Goal: Check status

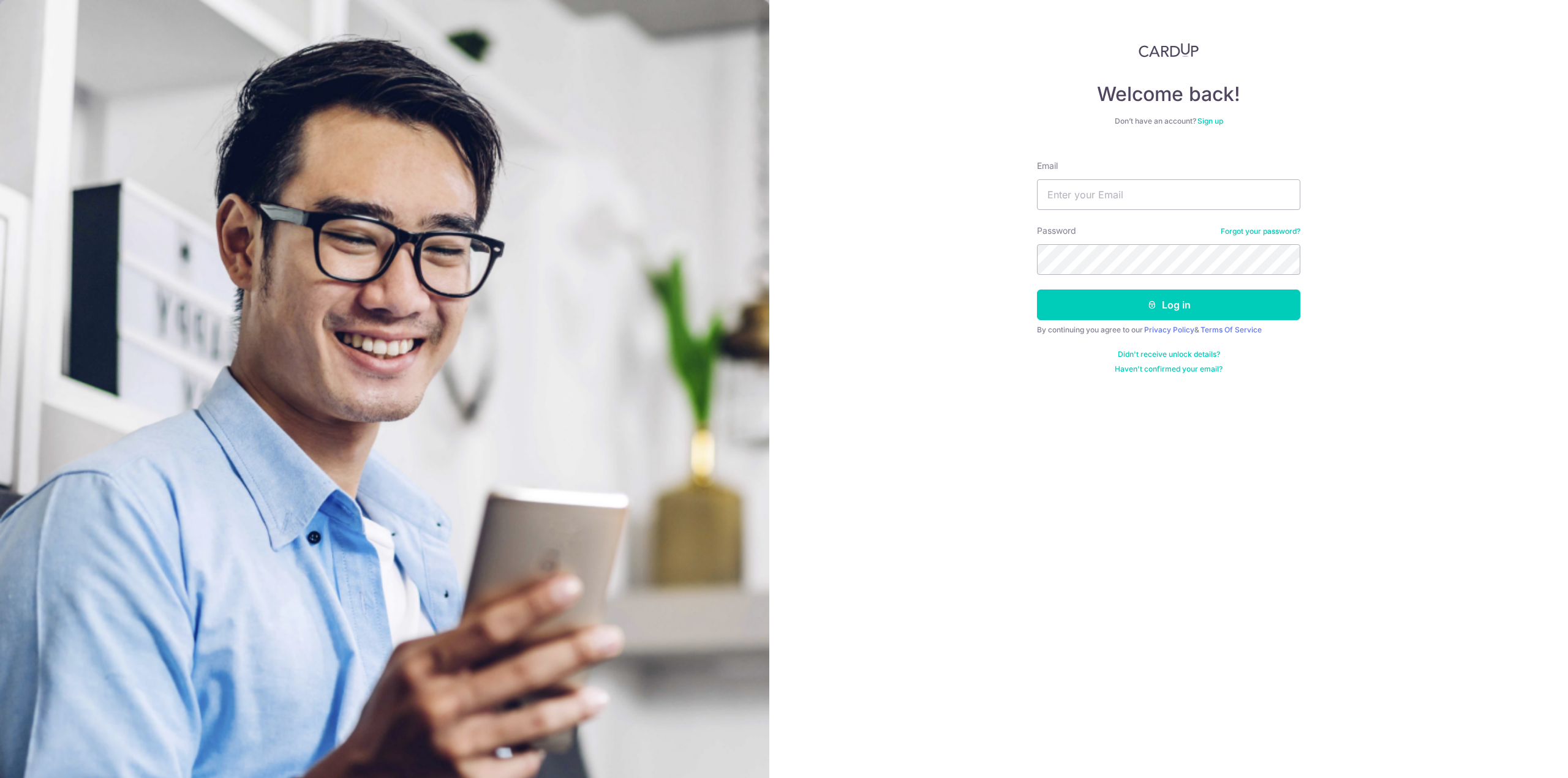
type input "[EMAIL_ADDRESS][DOMAIN_NAME]"
click at [1037, 290] on button "Log in" at bounding box center [1168, 305] width 263 height 31
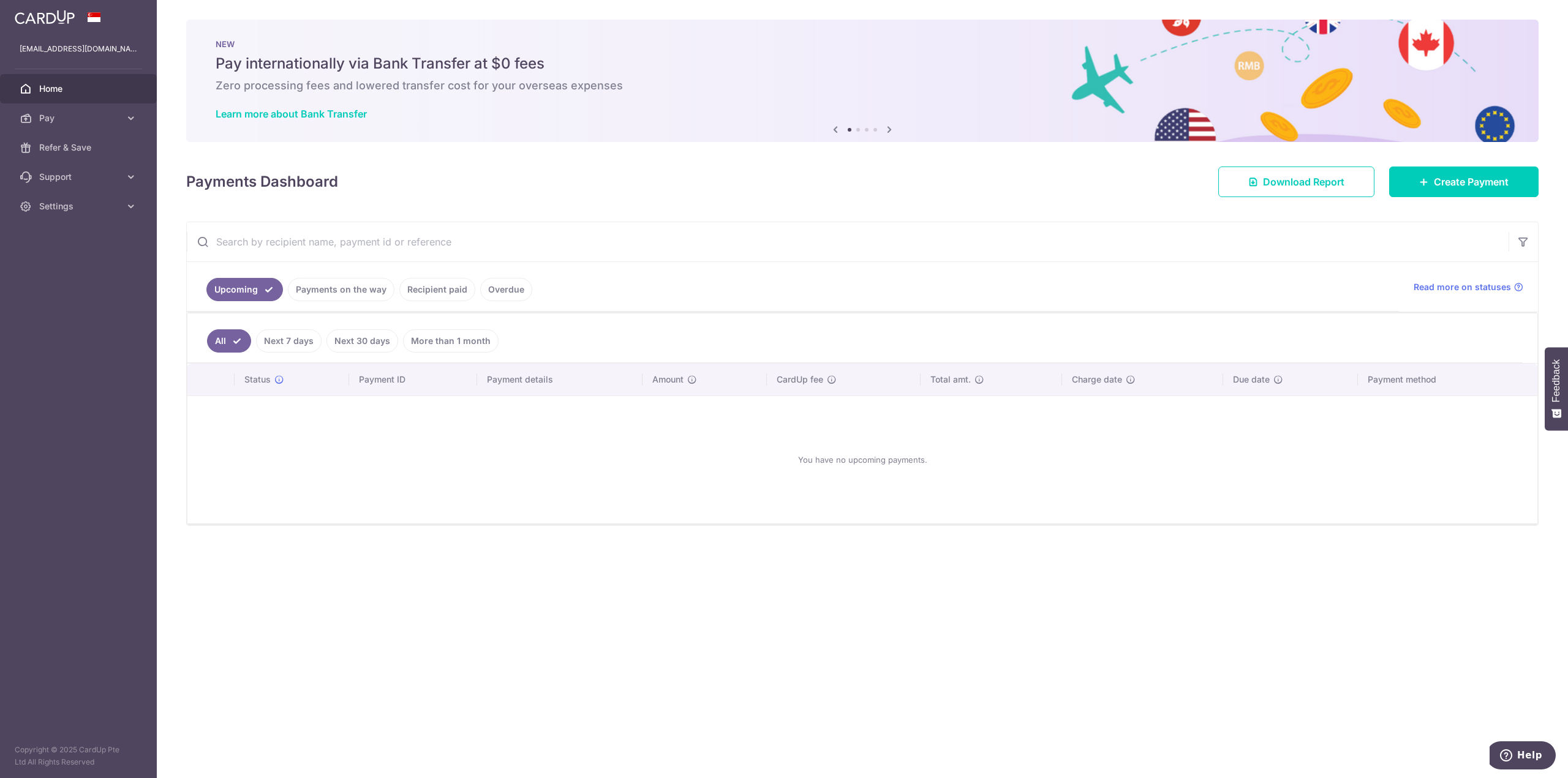
click at [458, 303] on ul "Upcoming Payments on the way Recipient paid Overdue" at bounding box center [793, 287] width 1212 height 49
click at [444, 294] on link "Recipient paid" at bounding box center [437, 290] width 76 height 23
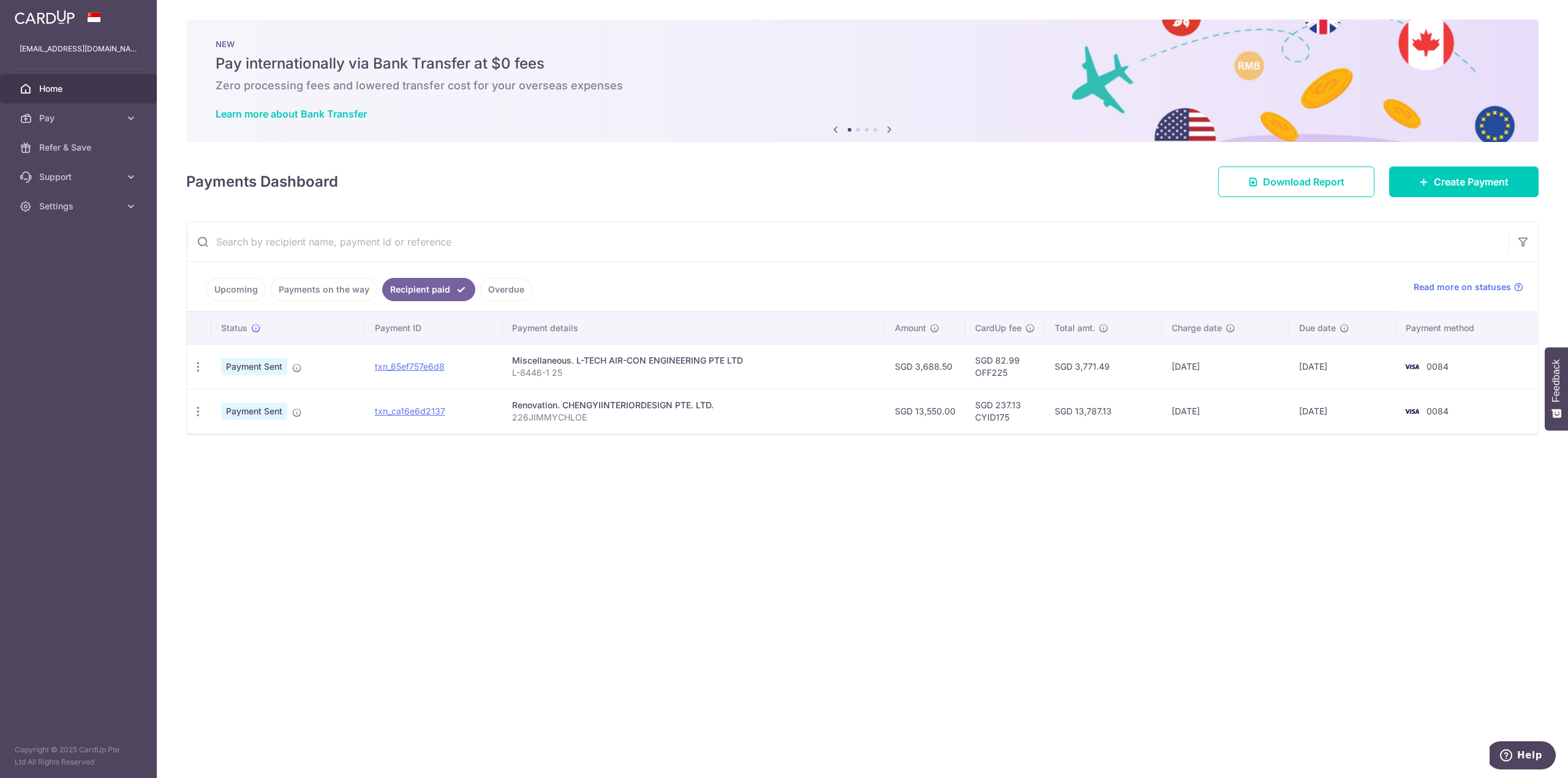
click at [1055, 517] on div "× Pause Schedule Pause all future payments in this series Pause just this one p…" at bounding box center [862, 389] width 1411 height 778
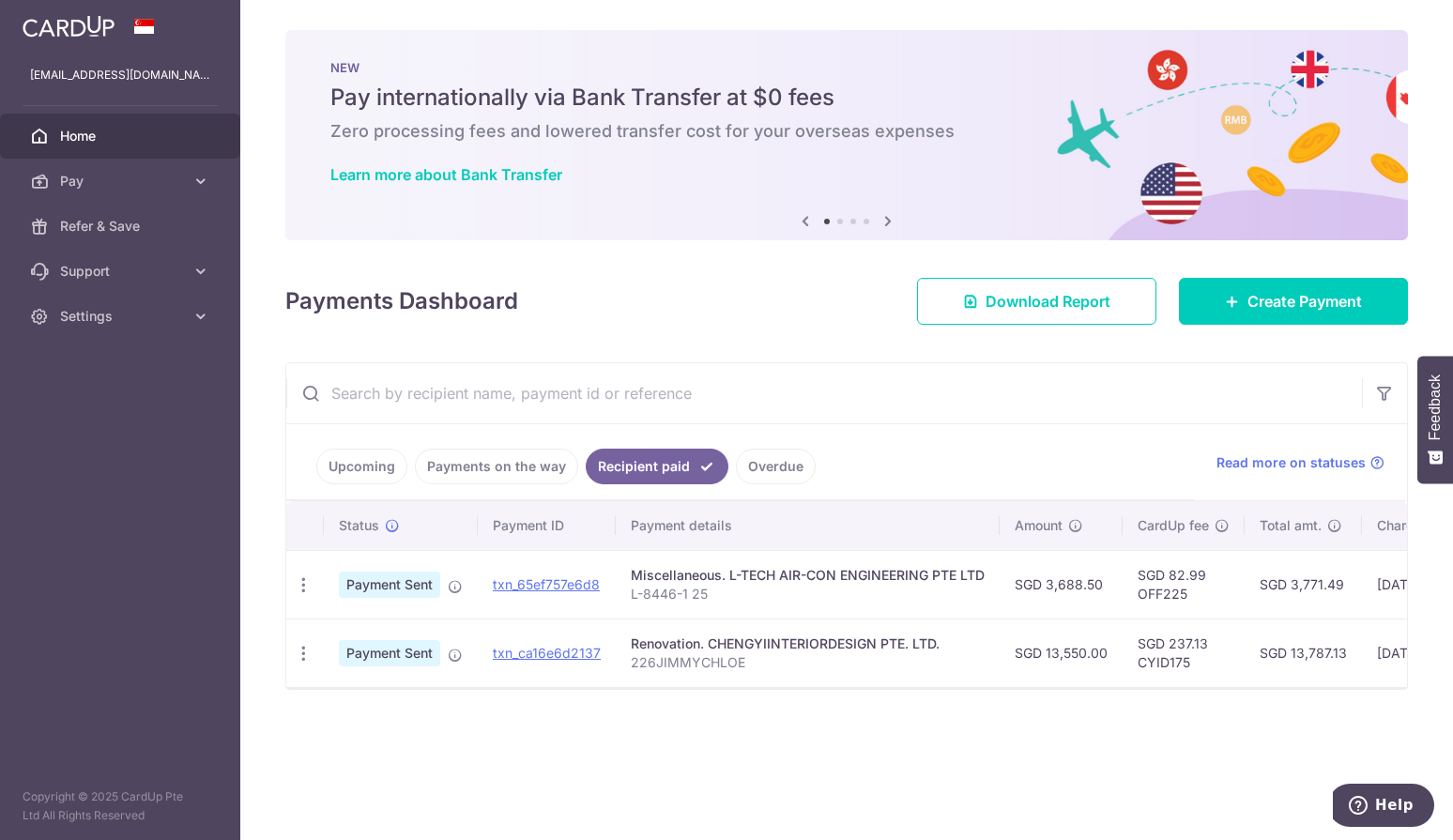
drag, startPoint x: 1109, startPoint y: 654, endPoint x: 1048, endPoint y: 654, distance: 61.0
click at [1048, 654] on td "SGD 13,550.00" at bounding box center [1061, 653] width 123 height 69
copy td "13,550.00"
drag, startPoint x: 1352, startPoint y: 651, endPoint x: 1286, endPoint y: 652, distance: 66.0
click at [1286, 652] on td "SGD 13,787.13" at bounding box center [1303, 653] width 117 height 69
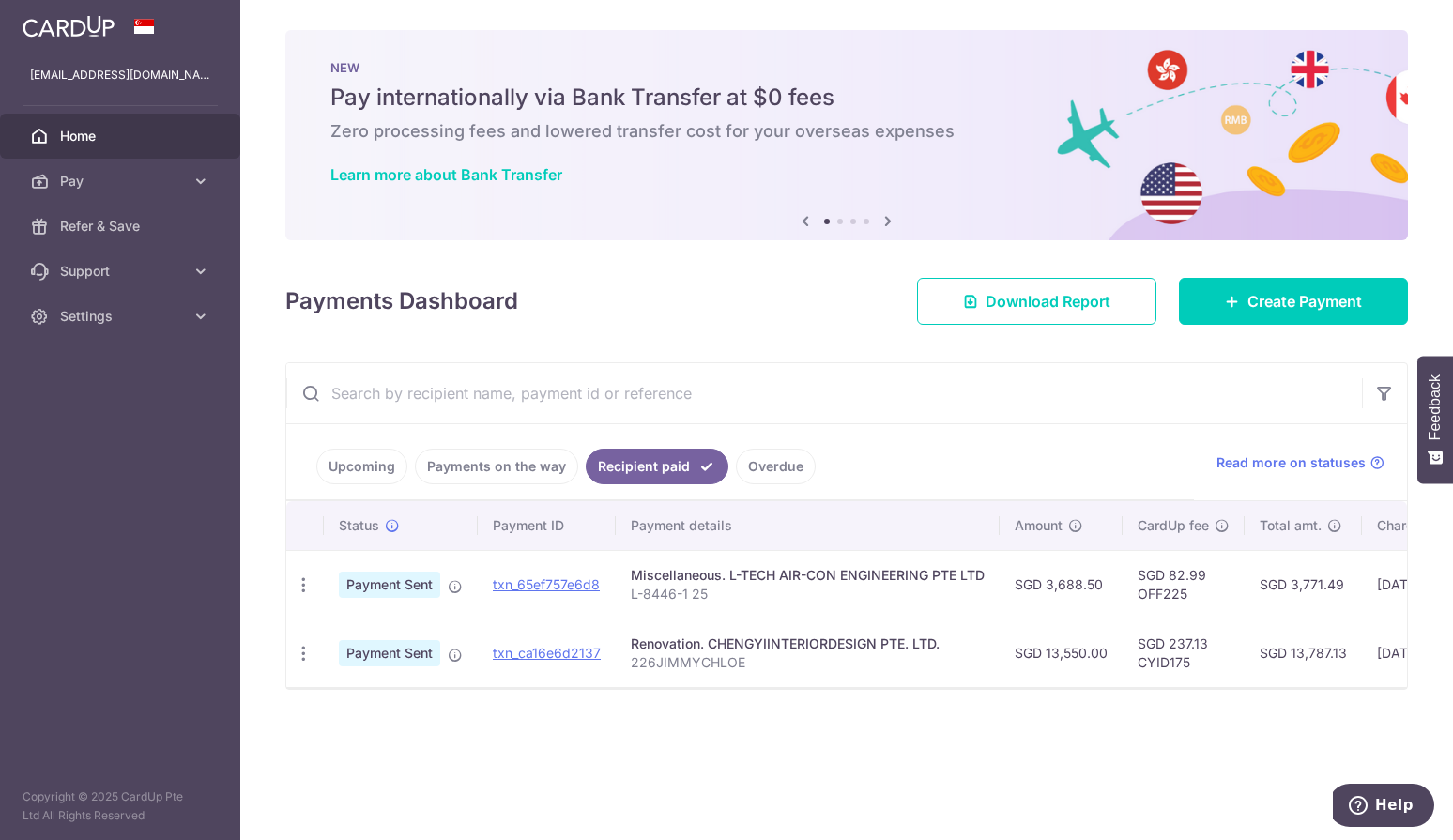
copy td "13,787.13"
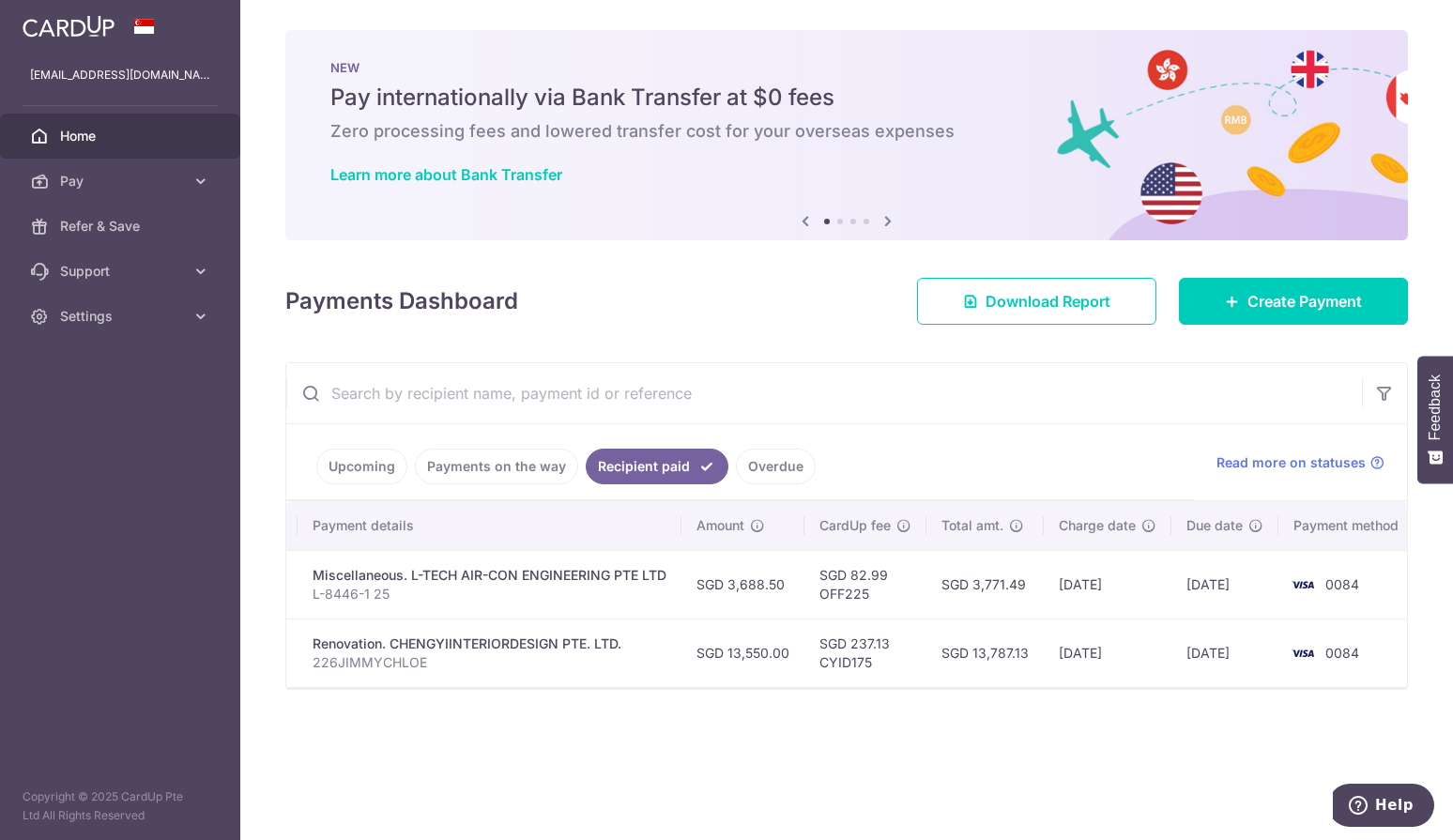
scroll to position [0, 323]
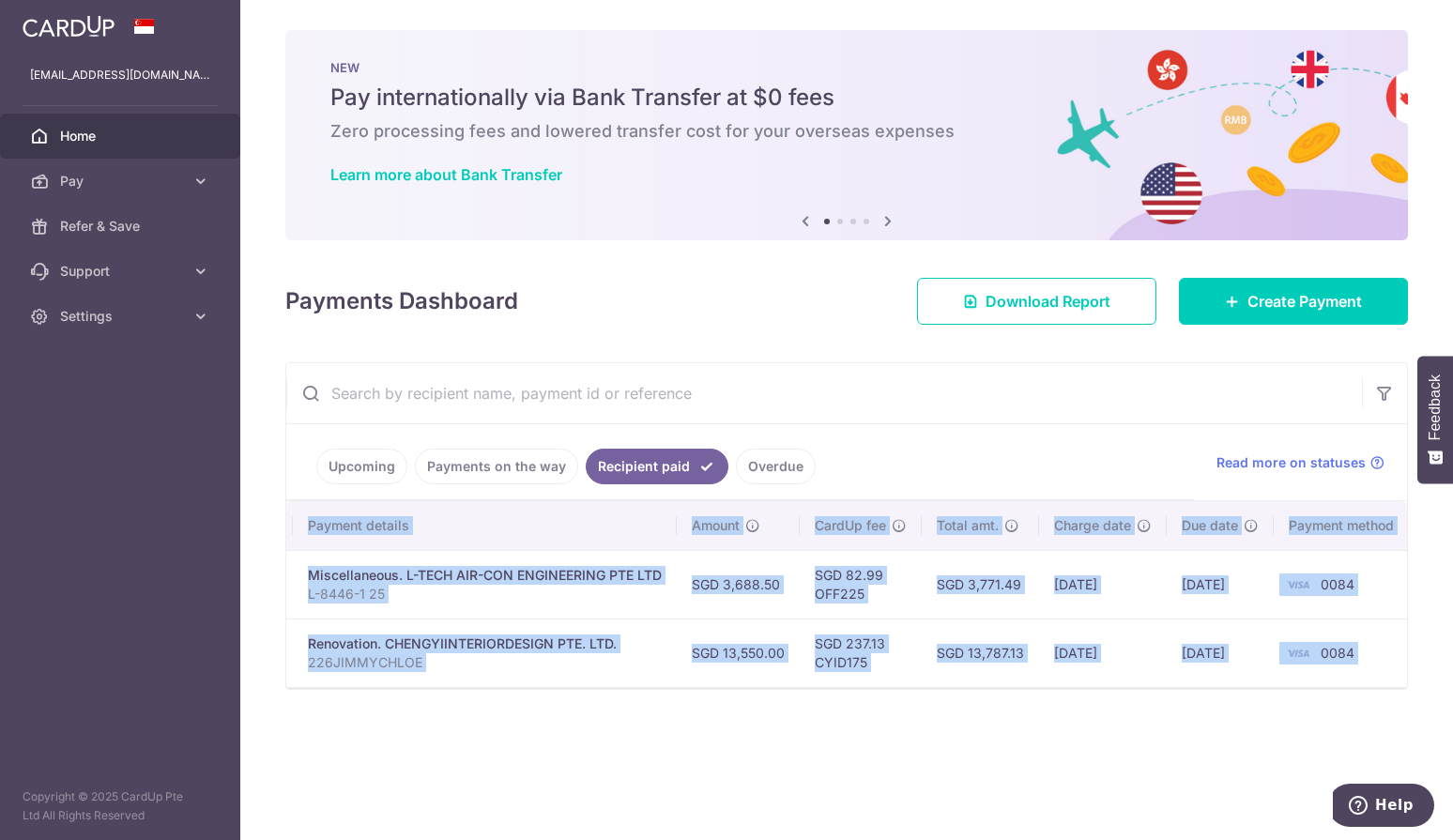
click at [1198, 688] on div "Status Payment ID Payment details Amount CardUp fee Total amt. Charge date Due …" at bounding box center [847, 595] width 1121 height 188
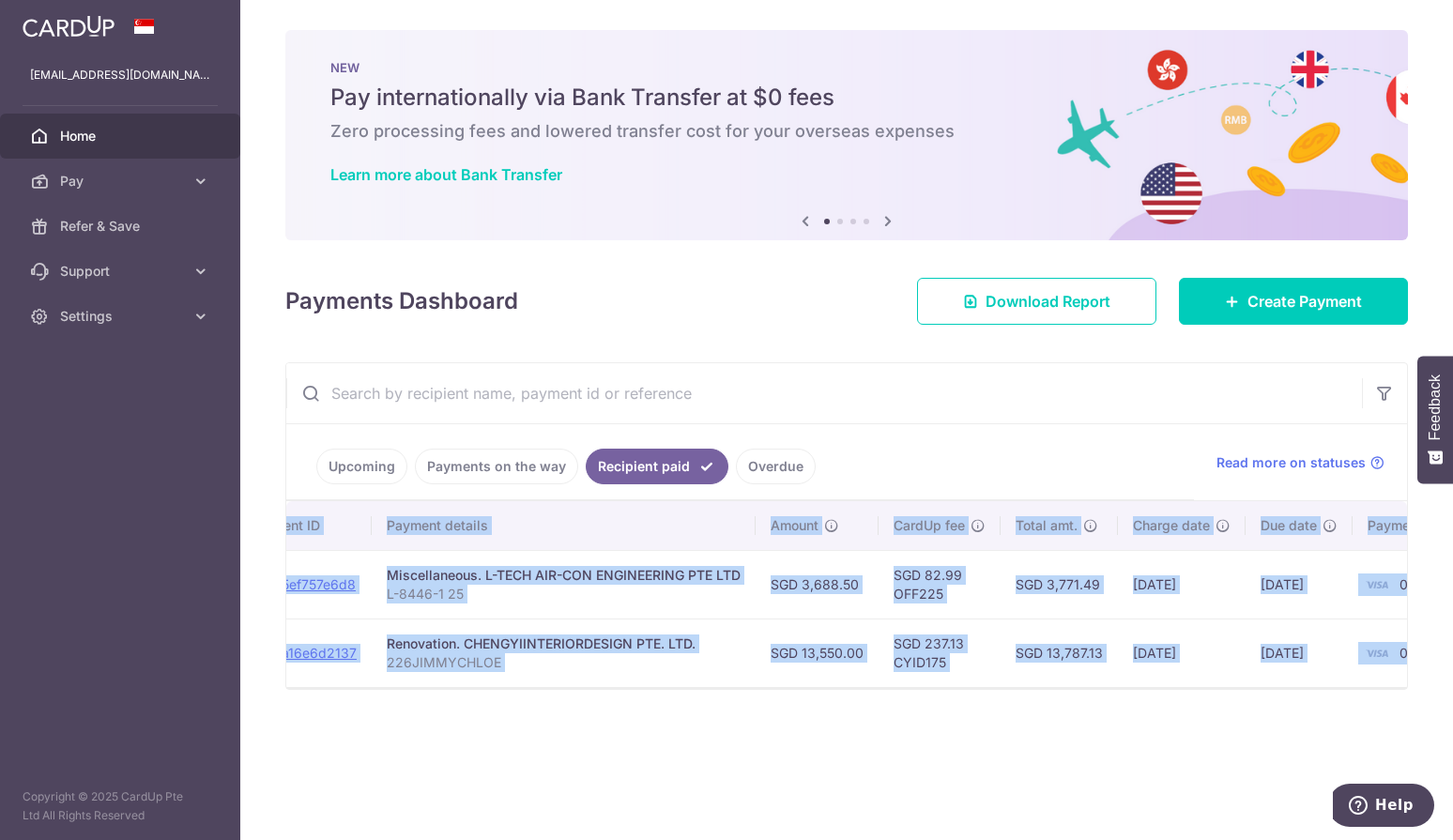
scroll to position [0, 0]
